Goal: Information Seeking & Learning: Learn about a topic

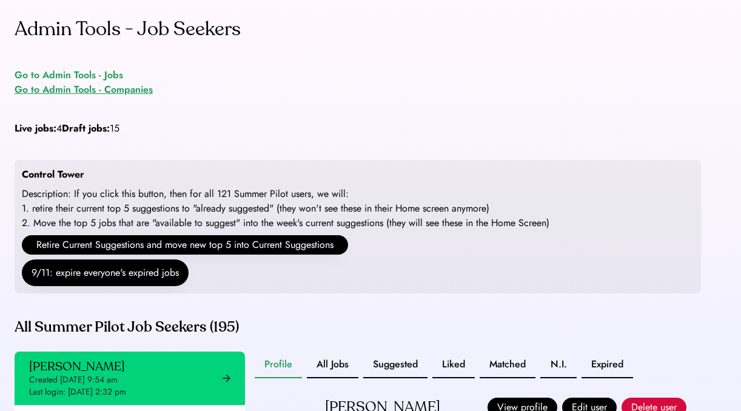
click at [70, 76] on div "Go to Admin Tools - Jobs" at bounding box center [69, 75] width 109 height 15
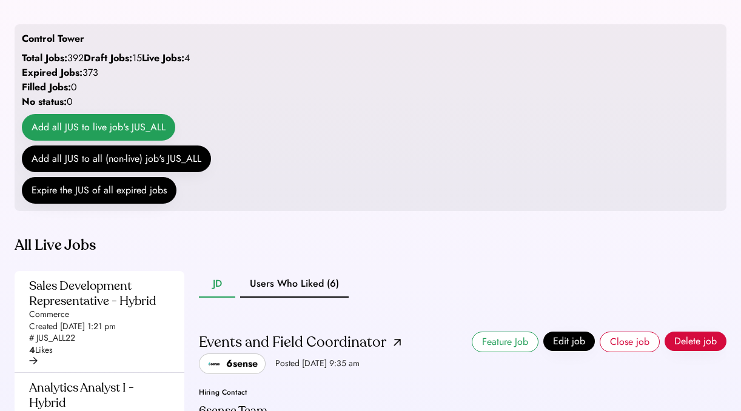
scroll to position [289, 0]
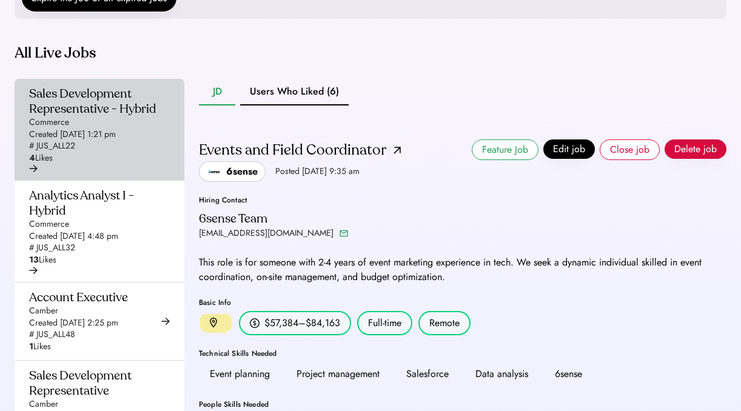
click at [116, 141] on div "Created [DATE] 1:21 pm" at bounding box center [72, 135] width 87 height 12
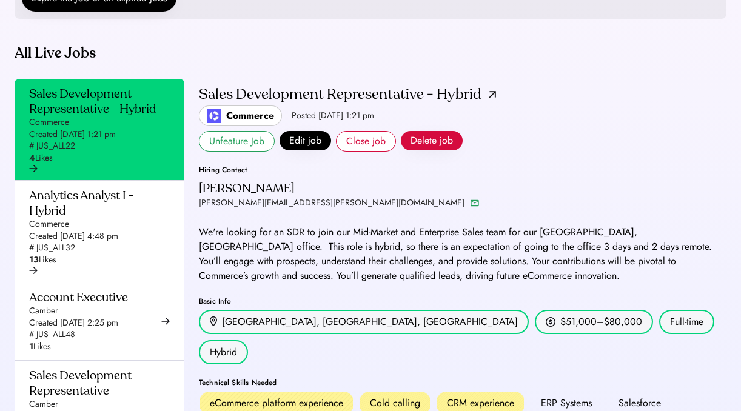
scroll to position [46, 0]
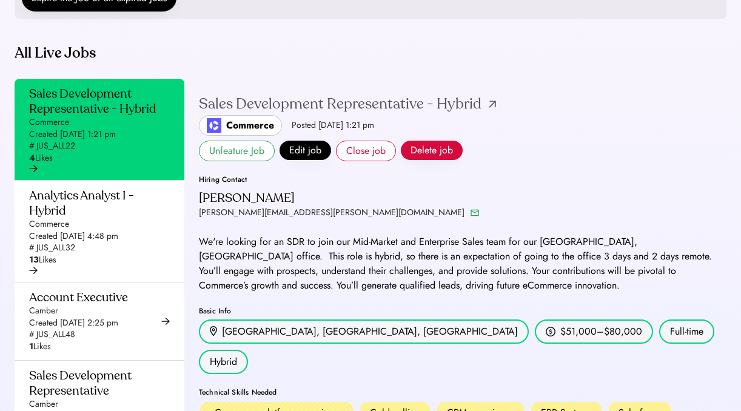
click at [489, 108] on img at bounding box center [492, 104] width 7 height 7
click at [303, 160] on button "Edit job" at bounding box center [305, 150] width 52 height 19
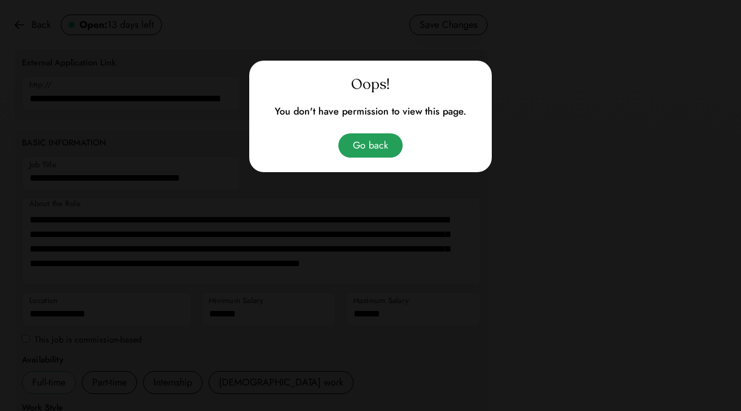
click at [370, 144] on button "Go back" at bounding box center [370, 145] width 64 height 24
click at [363, 146] on button "Go back" at bounding box center [370, 145] width 64 height 24
click at [490, 42] on div at bounding box center [370, 205] width 741 height 411
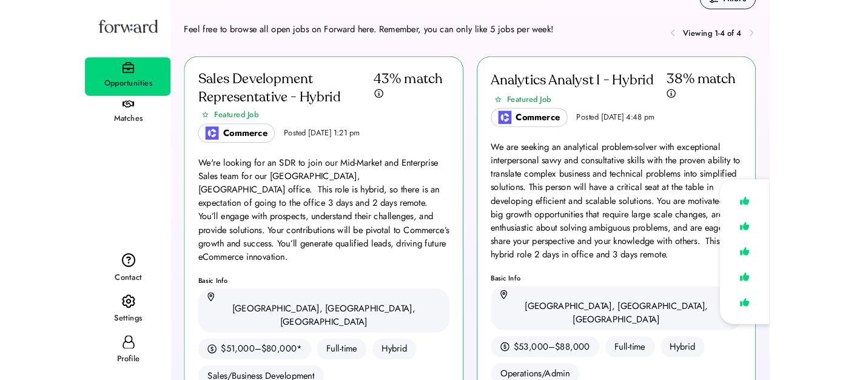
scroll to position [45, 0]
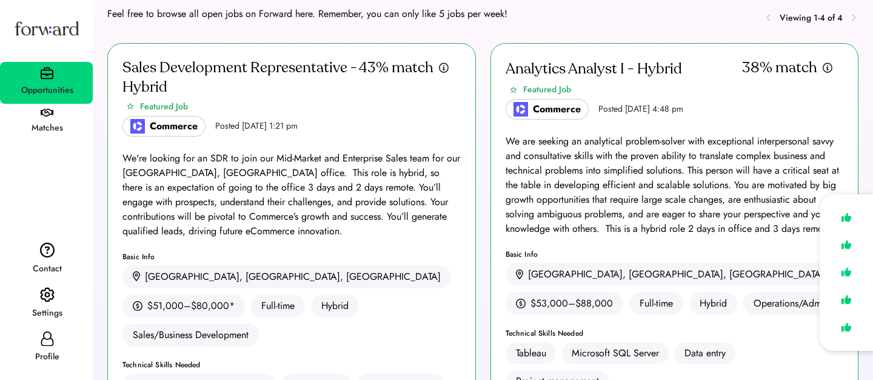
drag, startPoint x: 247, startPoint y: 125, endPoint x: 301, endPoint y: 125, distance: 53.4
click at [298, 125] on div "Posted [DATE] 1:21 pm" at bounding box center [256, 126] width 82 height 12
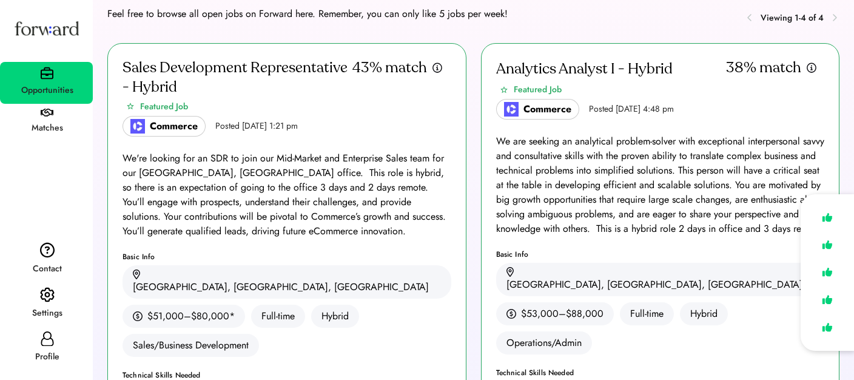
click at [232, 124] on div "Posted [DATE] 1:21 pm" at bounding box center [256, 126] width 82 height 12
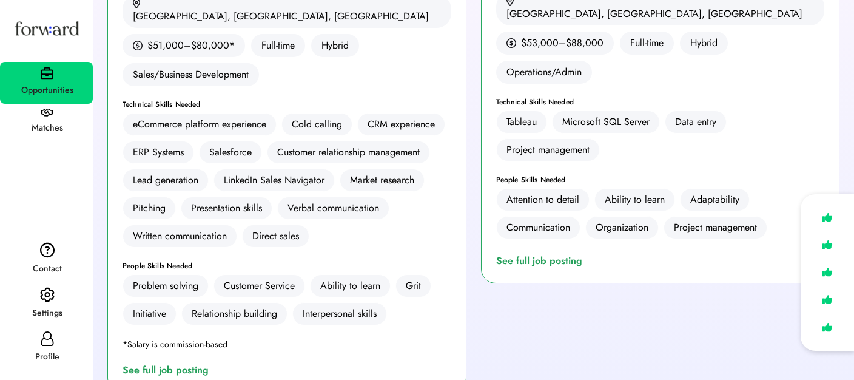
scroll to position [438, 0]
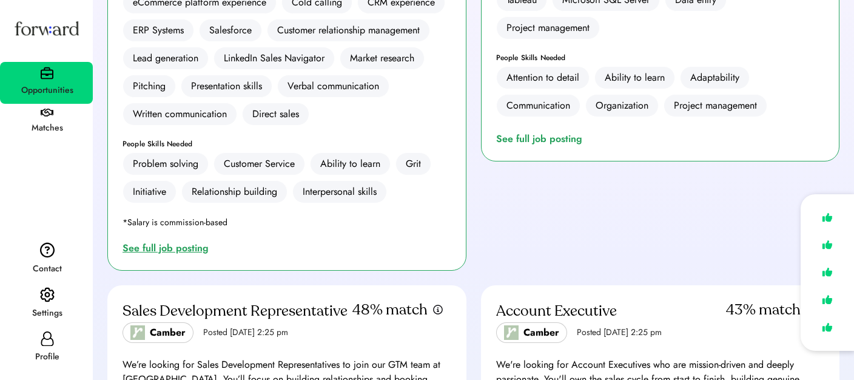
click at [176, 241] on div "See full job posting" at bounding box center [167, 248] width 91 height 15
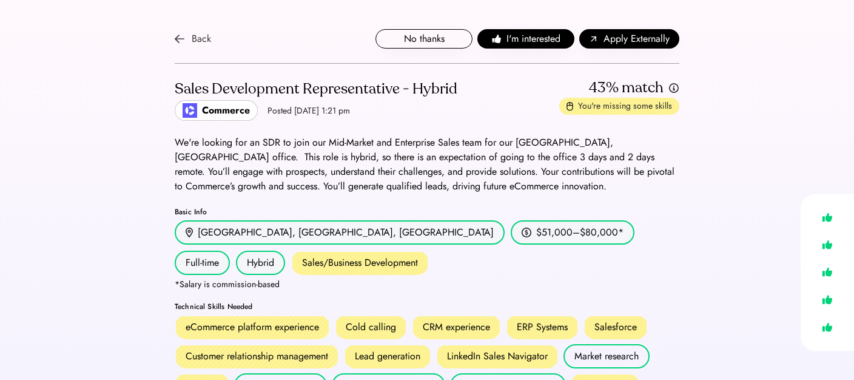
click at [186, 35] on div "Back" at bounding box center [193, 39] width 36 height 15
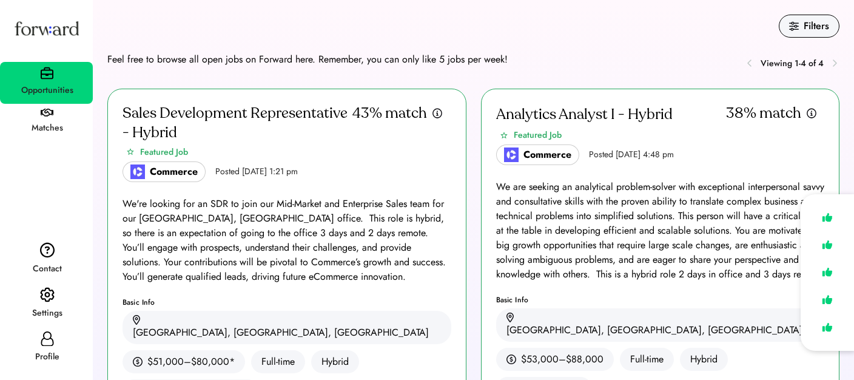
drag, startPoint x: 620, startPoint y: 151, endPoint x: 689, endPoint y: 149, distance: 69.2
click at [674, 151] on div "Posted Sep 5, 2025 4:48 pm" at bounding box center [631, 155] width 85 height 12
click at [674, 149] on div "Posted Sep 5, 2025 4:48 pm" at bounding box center [631, 155] width 85 height 12
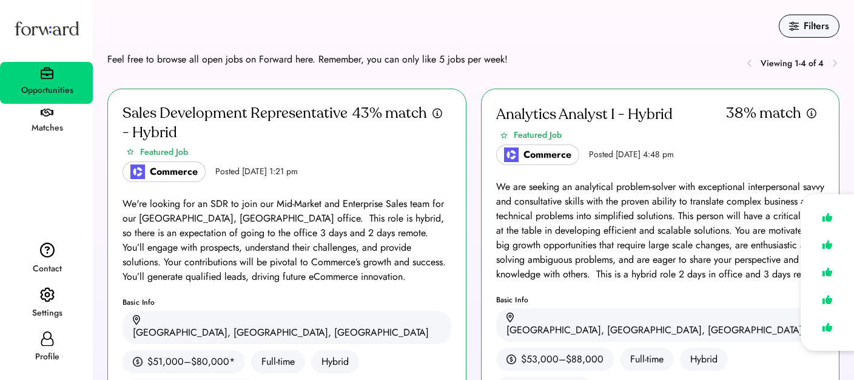
click at [256, 170] on div "Posted [DATE] 1:21 pm" at bounding box center [256, 172] width 82 height 12
click at [540, 186] on div "We are seeking an analytical problem-solver with exceptional interpersonal savv…" at bounding box center [660, 230] width 329 height 102
